Goal: Information Seeking & Learning: Learn about a topic

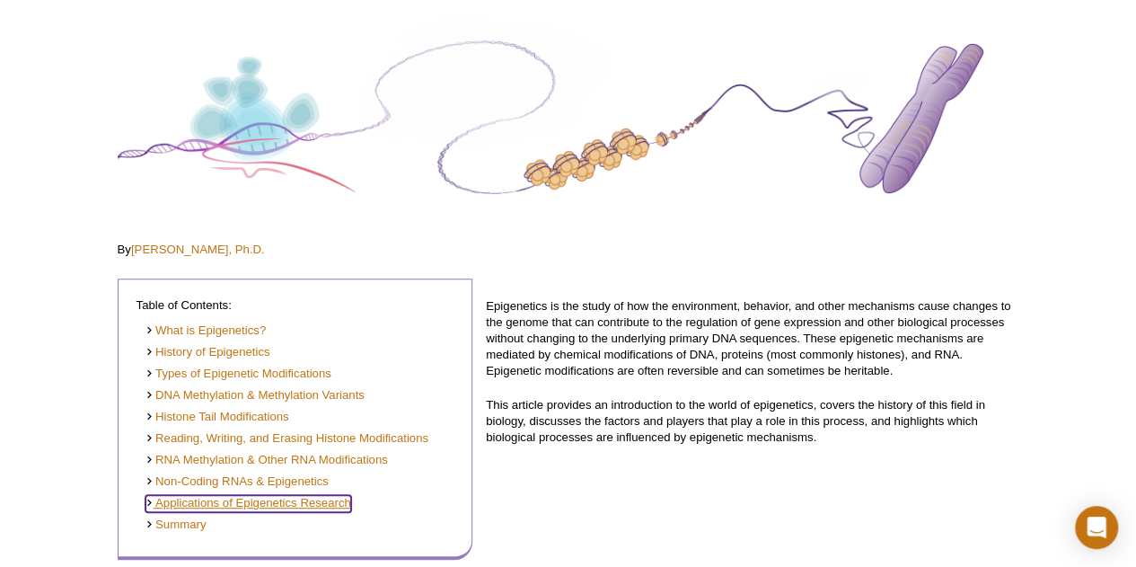
click at [318, 504] on link "Applications of Epigenetics Research" at bounding box center [249, 503] width 206 height 17
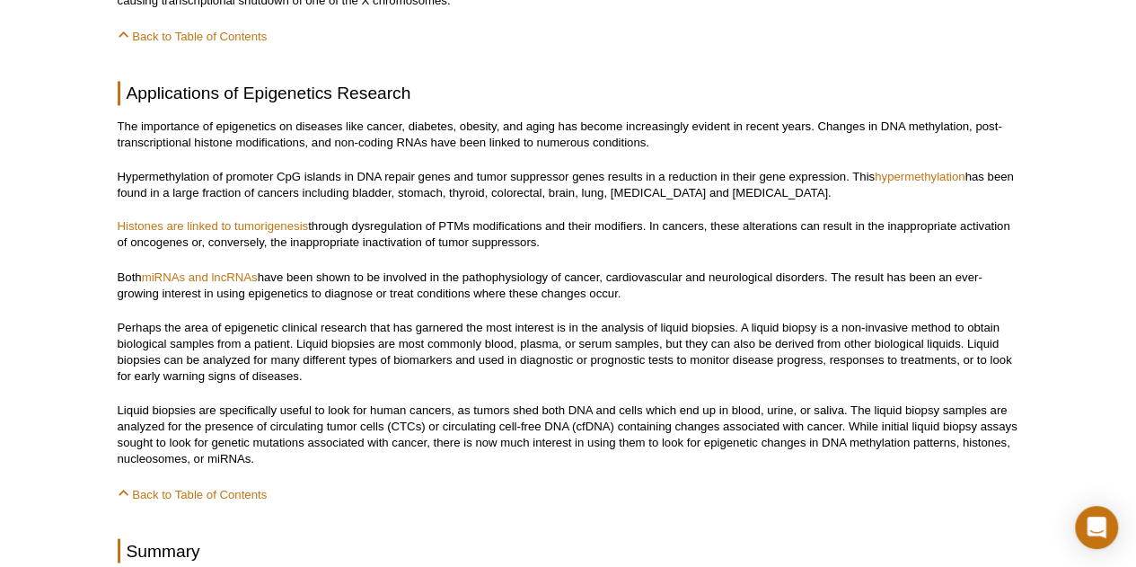
scroll to position [8240, 0]
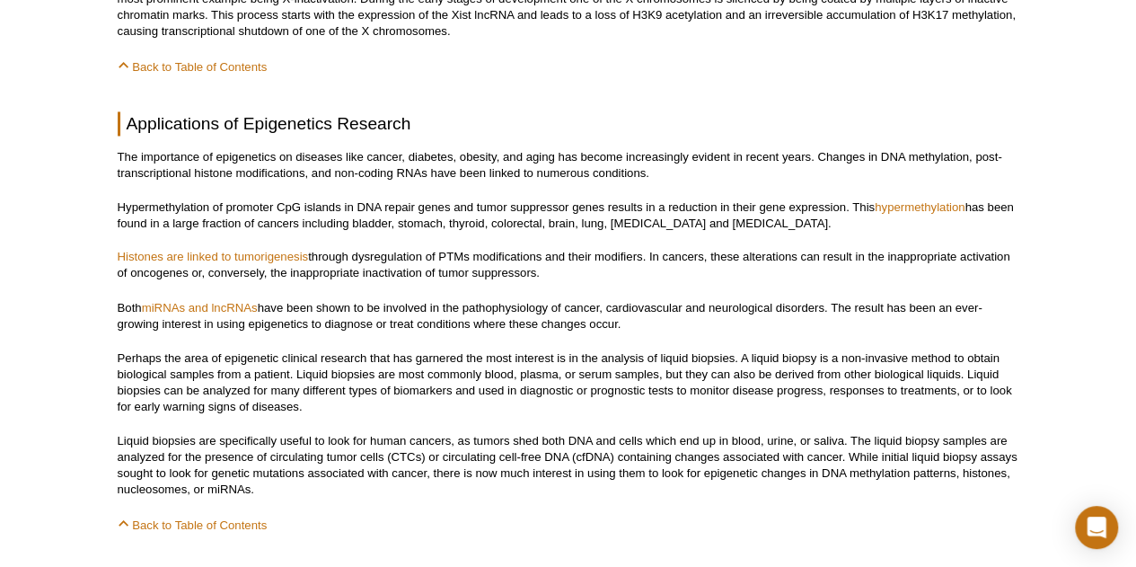
click at [320, 149] on p "The importance of epigenetics on diseases like cancer, diabetes, obesity, and a…" at bounding box center [569, 165] width 902 height 32
click at [397, 149] on p "The importance of epigenetics on diseases like cancer, diabetes, obesity, and a…" at bounding box center [569, 165] width 902 height 32
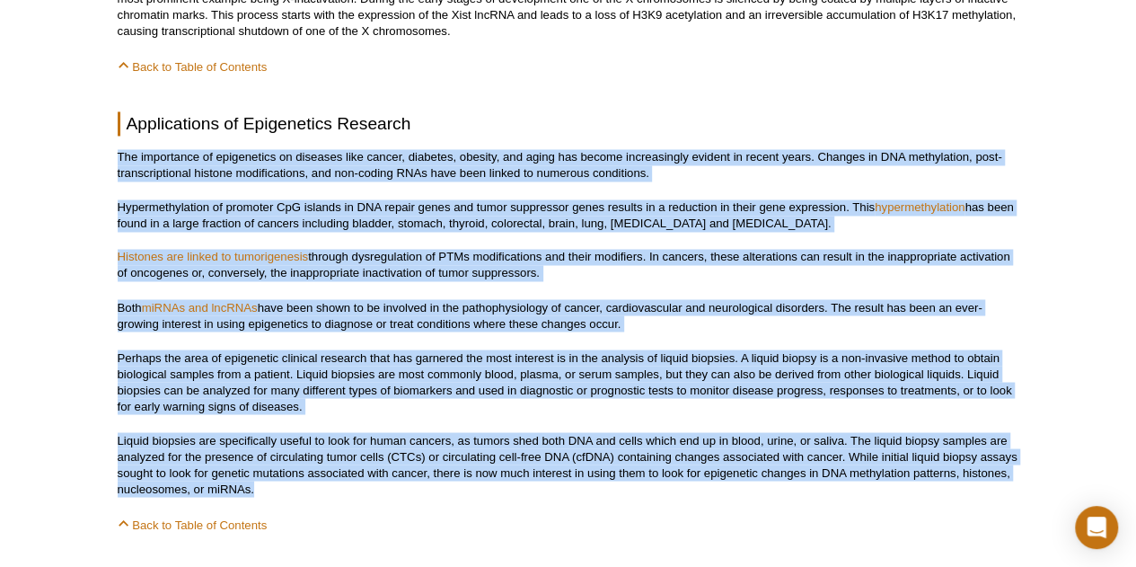
drag, startPoint x: 117, startPoint y: 109, endPoint x: 460, endPoint y: 442, distance: 478.4
copy div "The importance of epigenetics on diseases like [MEDICAL_DATA], [MEDICAL_DATA], …"
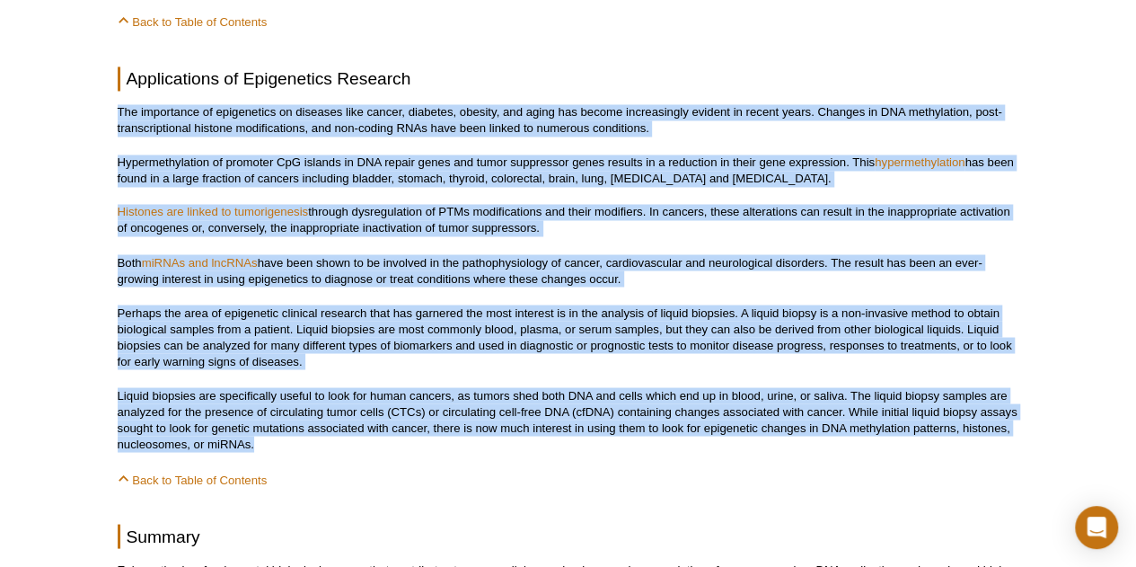
scroll to position [8285, 0]
click at [575, 387] on p "Liquid biopsies are specifically useful to look for human cancers, as tumors sh…" at bounding box center [569, 419] width 902 height 65
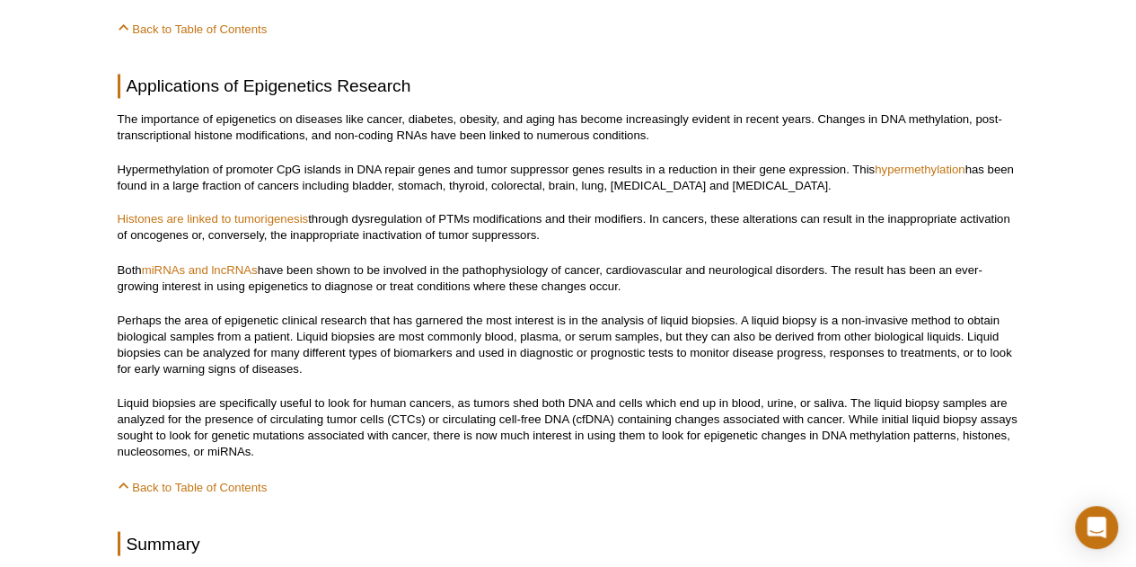
scroll to position [8301, 0]
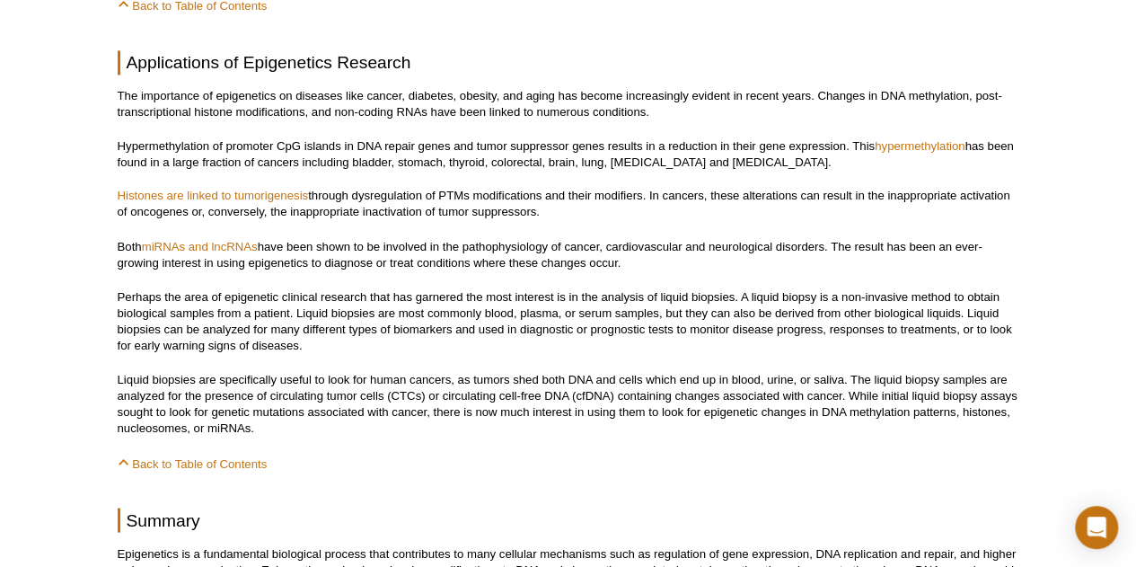
scroll to position [169, 0]
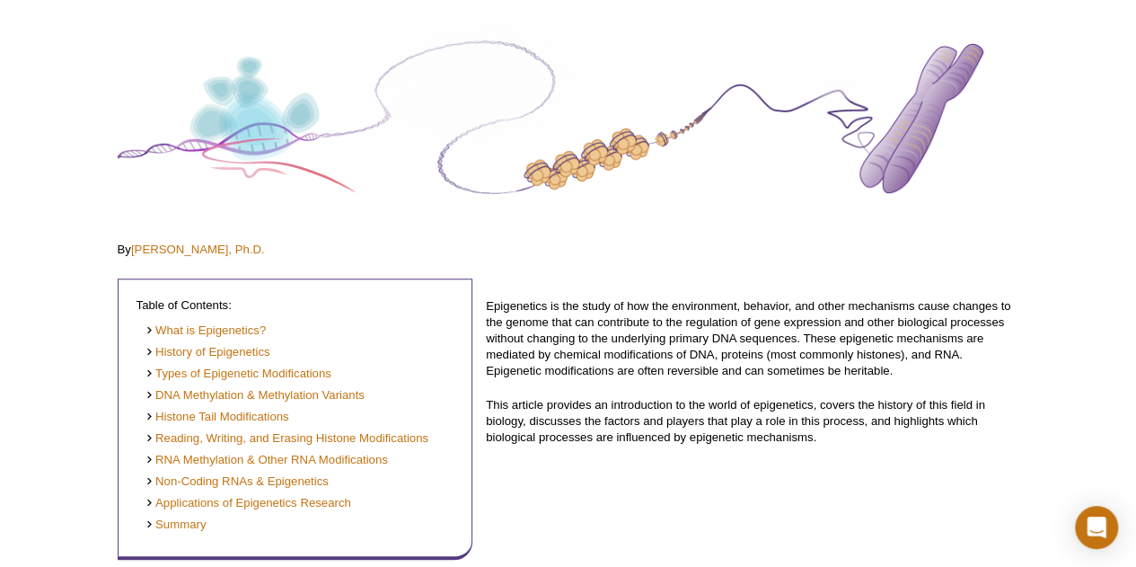
scroll to position [8301, 0]
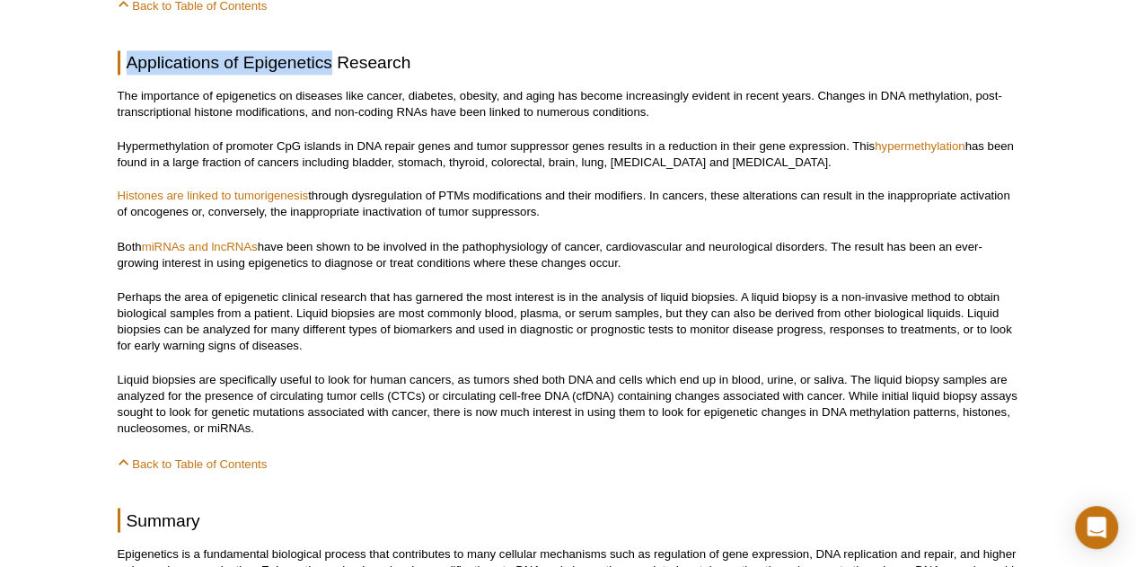
drag, startPoint x: 332, startPoint y: 22, endPoint x: 128, endPoint y: 20, distance: 203.9
click at [128, 50] on h2 "Applications of Epigenetics Research" at bounding box center [569, 62] width 902 height 24
copy h2 "Applications of Epigenetics"
